Goal: Information Seeking & Learning: Check status

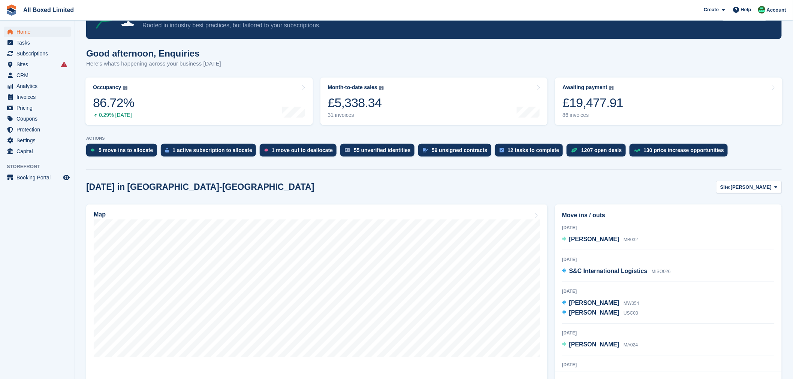
scroll to position [83, 0]
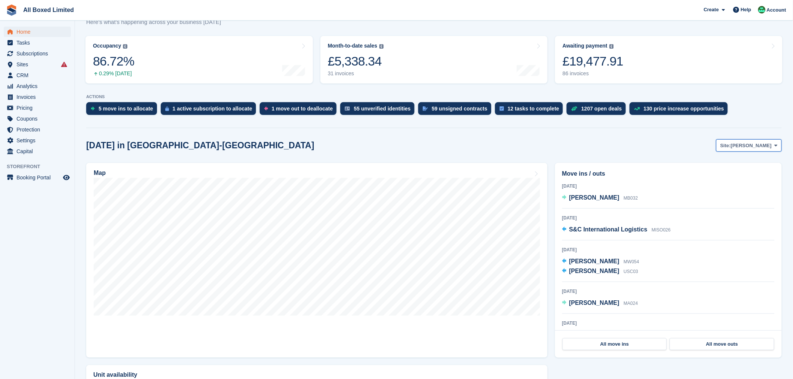
click at [762, 144] on span "[PERSON_NAME]" at bounding box center [751, 145] width 41 height 7
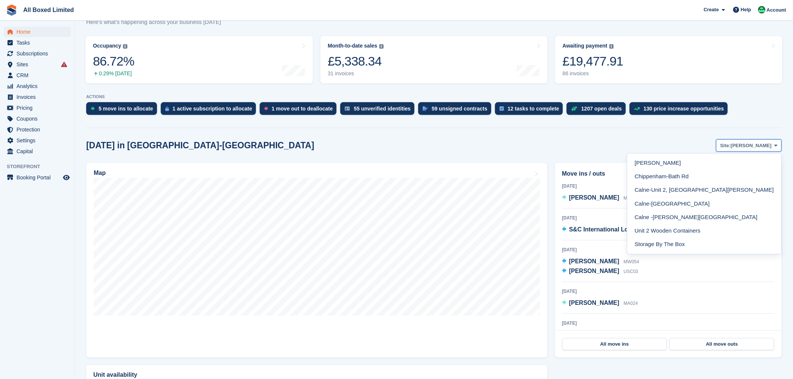
click at [748, 145] on span "[PERSON_NAME]" at bounding box center [751, 145] width 41 height 7
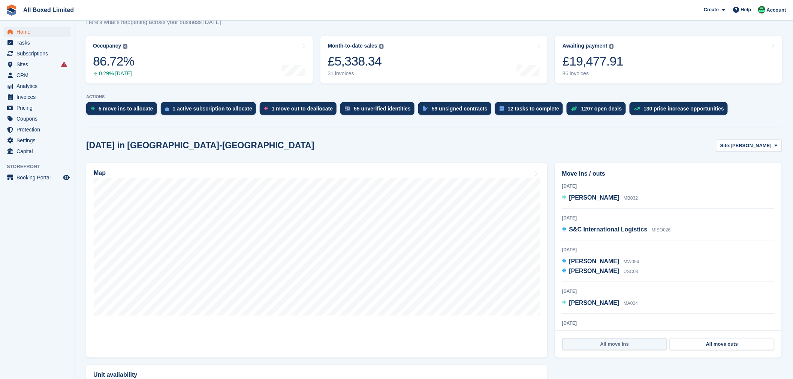
drag, startPoint x: 611, startPoint y: 347, endPoint x: 601, endPoint y: 345, distance: 10.7
click at [601, 345] on link "All move ins" at bounding box center [615, 344] width 105 height 12
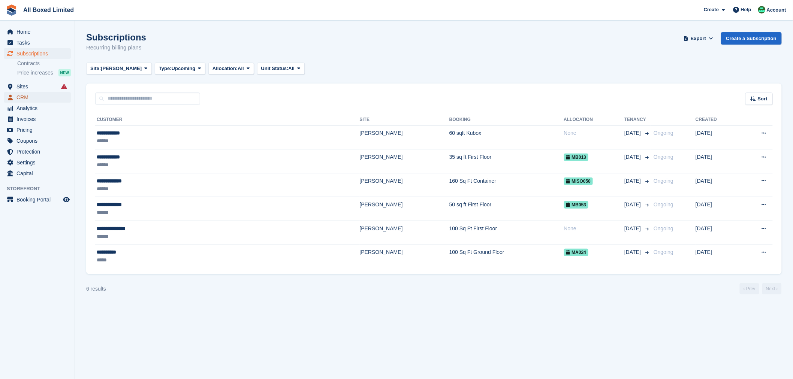
click at [27, 94] on span "CRM" at bounding box center [38, 97] width 45 height 10
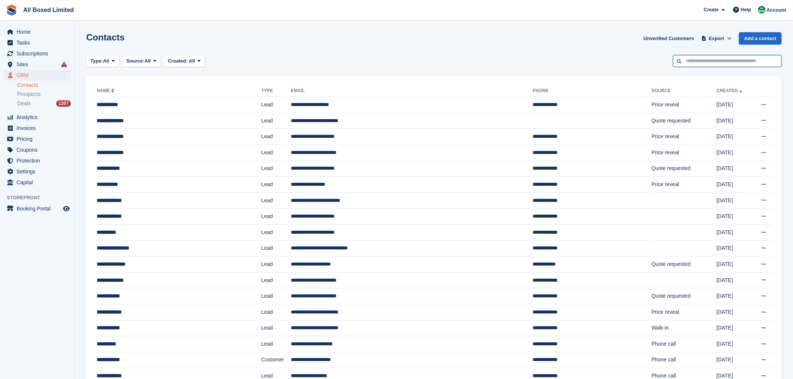
click at [711, 58] on input "text" at bounding box center [727, 61] width 109 height 12
click at [710, 59] on input "text" at bounding box center [727, 61] width 109 height 12
type input "********"
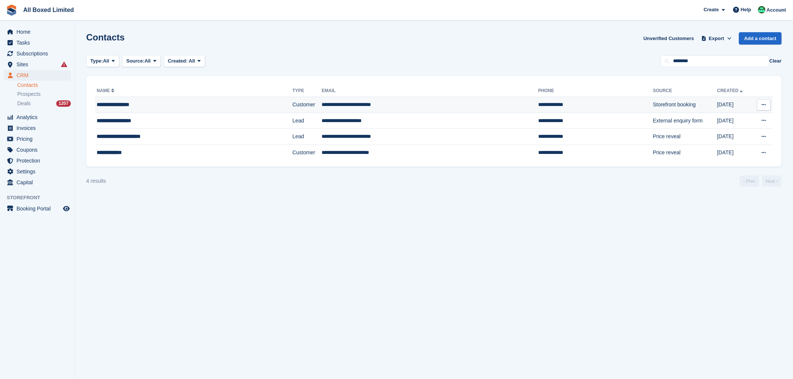
click at [117, 105] on div "**********" at bounding box center [173, 105] width 152 height 8
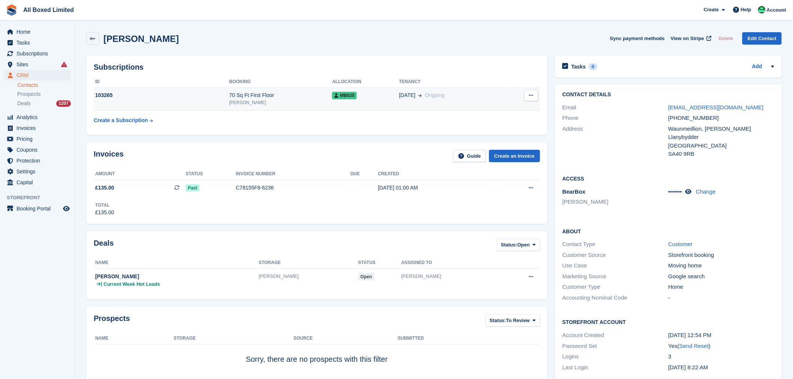
click at [106, 96] on div "103265" at bounding box center [162, 95] width 136 height 8
